Goal: Find specific page/section: Find specific page/section

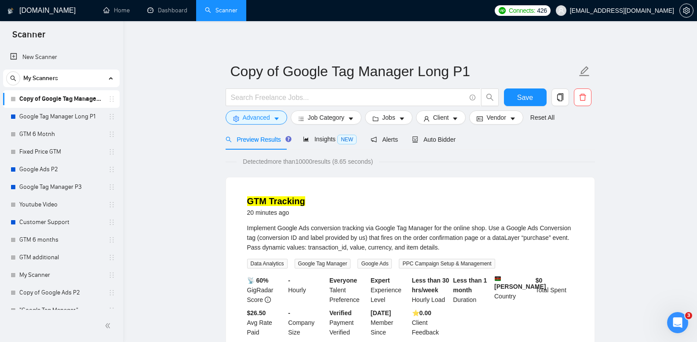
drag, startPoint x: 208, startPoint y: 100, endPoint x: 69, endPoint y: 110, distance: 138.8
click at [53, 118] on link "Google Tag Manager Long P1" at bounding box center [61, 117] width 84 height 18
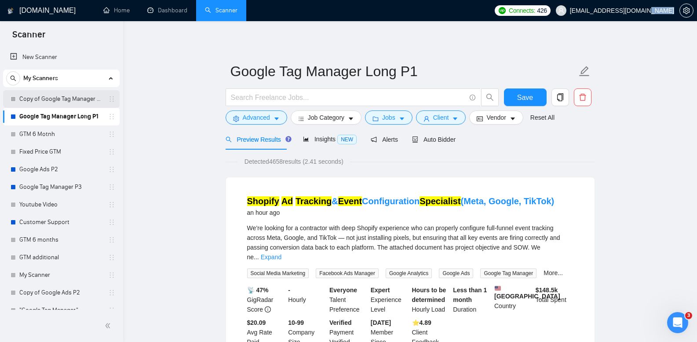
click at [80, 105] on link "Copy of Google Tag Manager Long P1" at bounding box center [61, 99] width 84 height 18
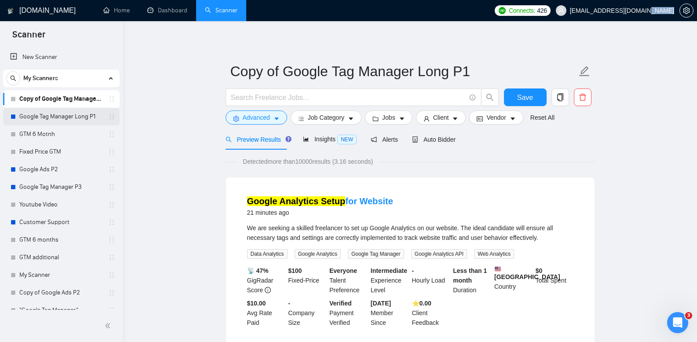
click at [81, 116] on link "Google Tag Manager Long P1" at bounding box center [61, 117] width 84 height 18
